Goal: Information Seeking & Learning: Learn about a topic

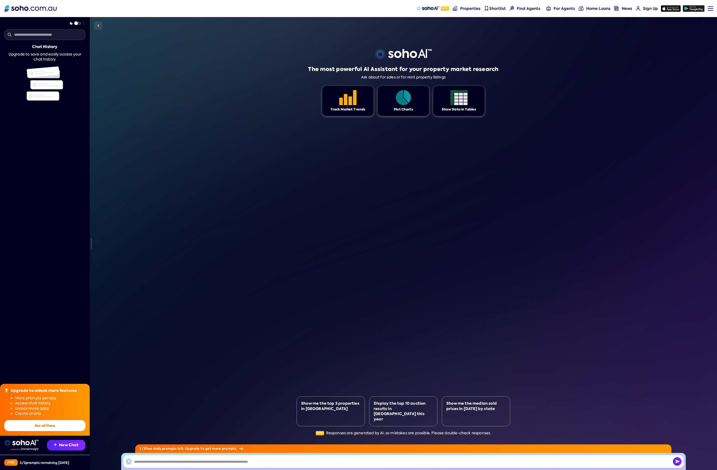
click at [49, 9] on img at bounding box center [31, 8] width 52 height 6
click at [25, 6] on img at bounding box center [31, 8] width 52 height 6
click at [326, 99] on div "Track Market Trends" at bounding box center [347, 101] width 51 height 30
click at [333, 102] on div "Track Market Trends" at bounding box center [347, 101] width 51 height 30
click at [329, 423] on div "Show me the top 3 properties in [GEOGRAPHIC_DATA]" at bounding box center [331, 412] width 68 height 30
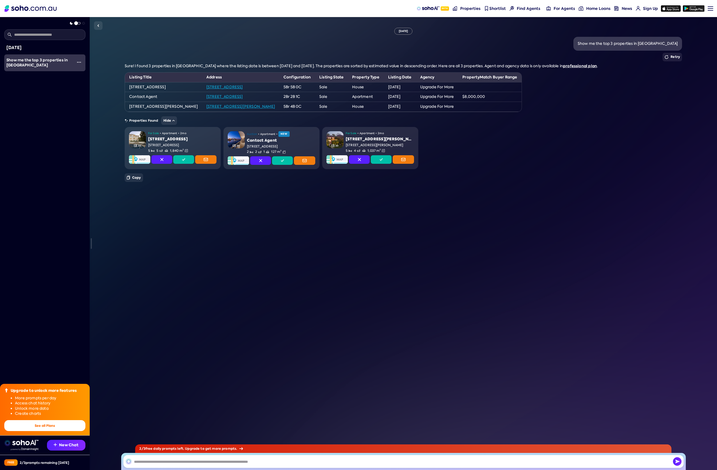
click at [473, 8] on span "Properties" at bounding box center [470, 8] width 20 height 5
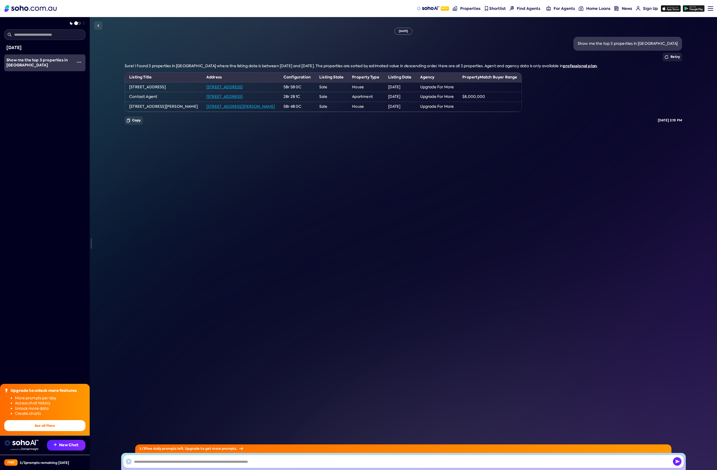
click at [46, 11] on img at bounding box center [31, 8] width 52 height 6
